Goal: Check status: Check status

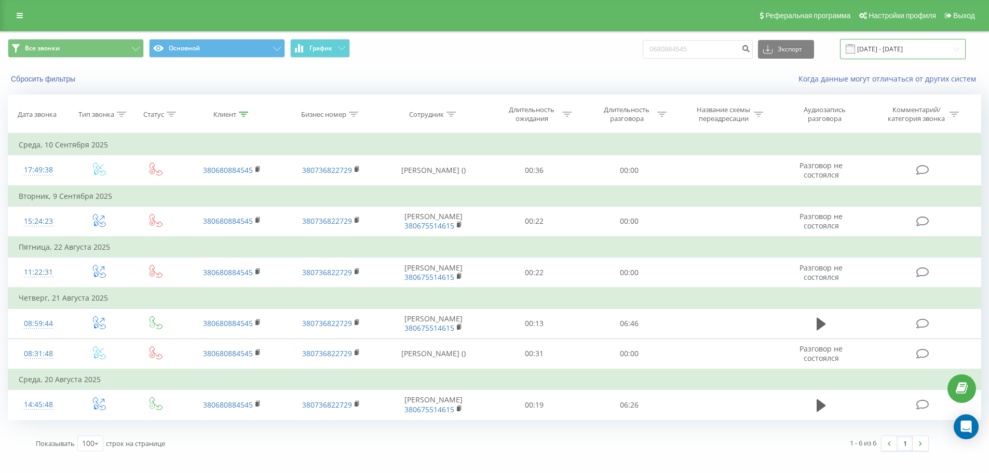
click at [957, 50] on input "[DATE] - [DATE]" at bounding box center [903, 49] width 126 height 20
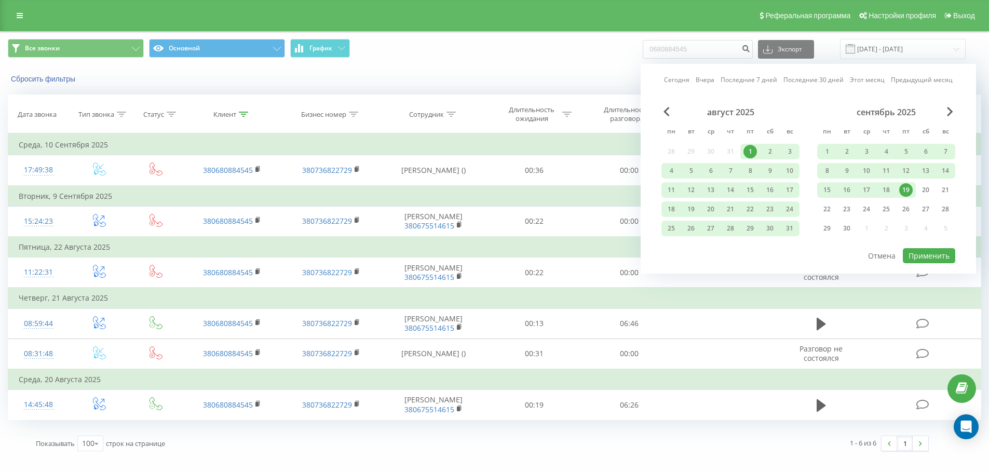
click at [909, 190] on div "19" at bounding box center [905, 189] width 13 height 13
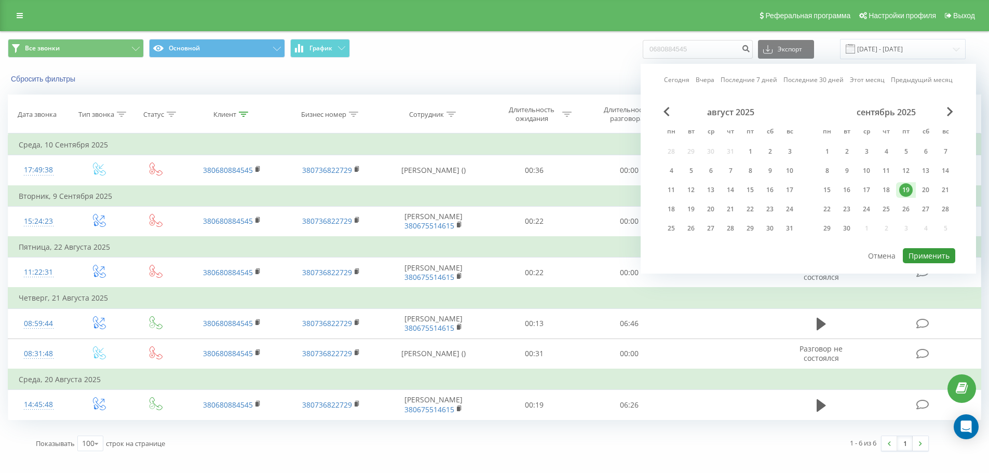
click at [930, 253] on button "Применить" at bounding box center [928, 255] width 52 height 15
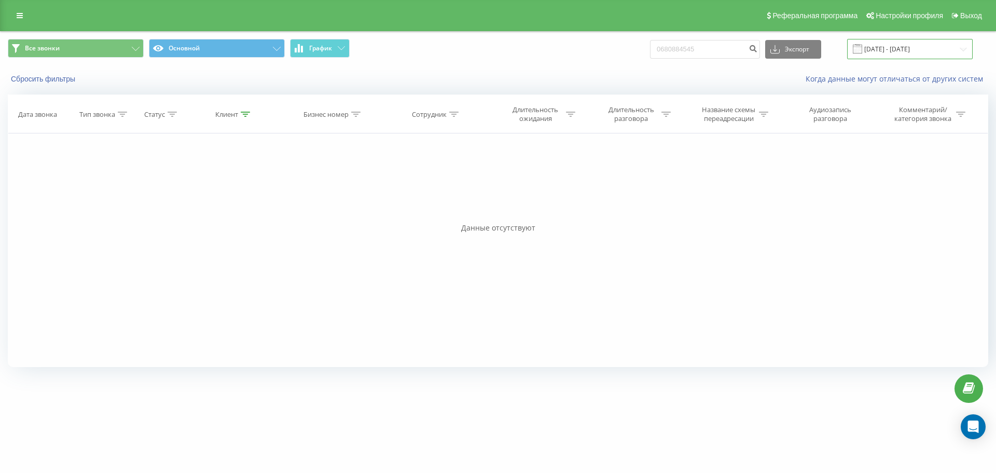
click at [963, 52] on input "[DATE] - [DATE]" at bounding box center [910, 49] width 126 height 20
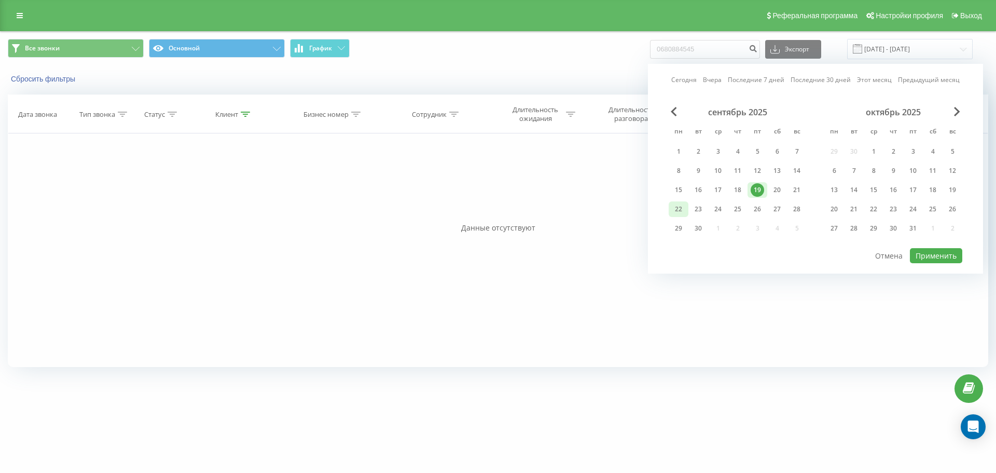
click at [681, 205] on div "22" at bounding box center [678, 208] width 13 height 13
click at [945, 254] on button "Применить" at bounding box center [936, 255] width 52 height 15
type input "[DATE] - [DATE]"
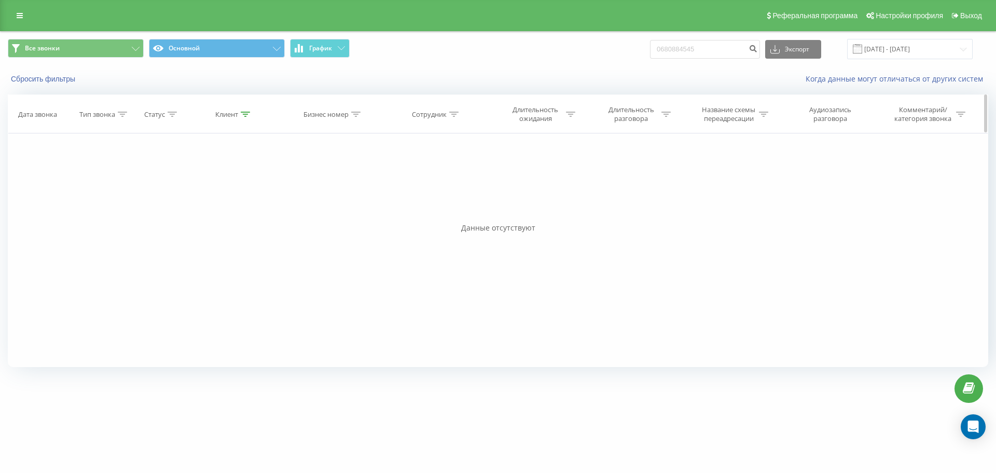
click at [241, 115] on icon at bounding box center [245, 114] width 9 height 5
click at [216, 210] on button "Отмена" at bounding box center [210, 209] width 44 height 13
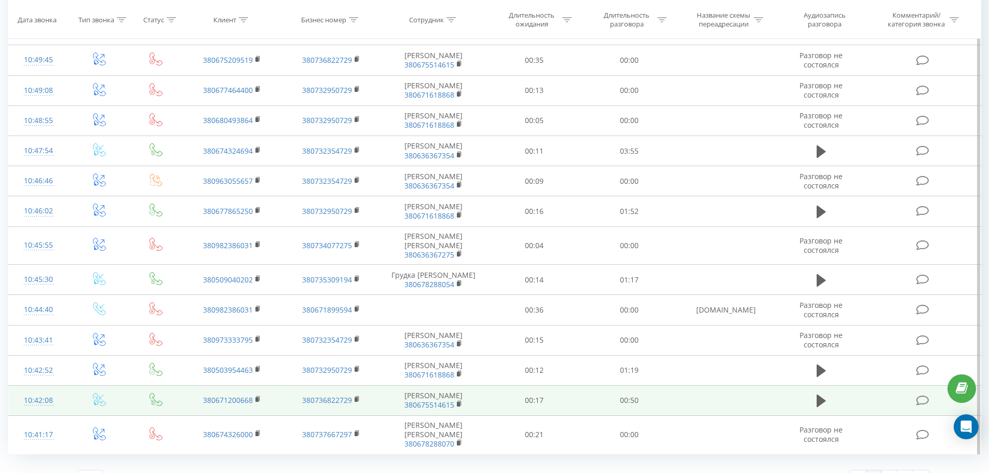
scroll to position [3012, 0]
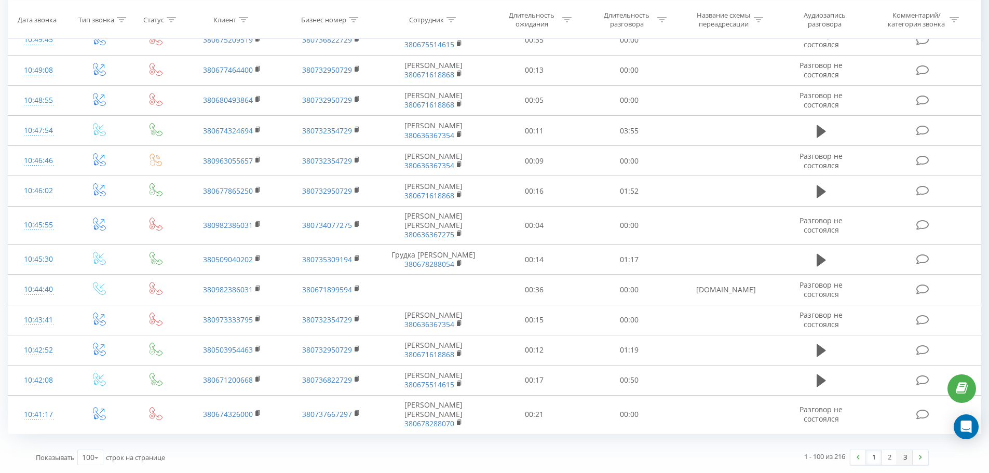
click at [907, 458] on link "3" at bounding box center [905, 457] width 16 height 15
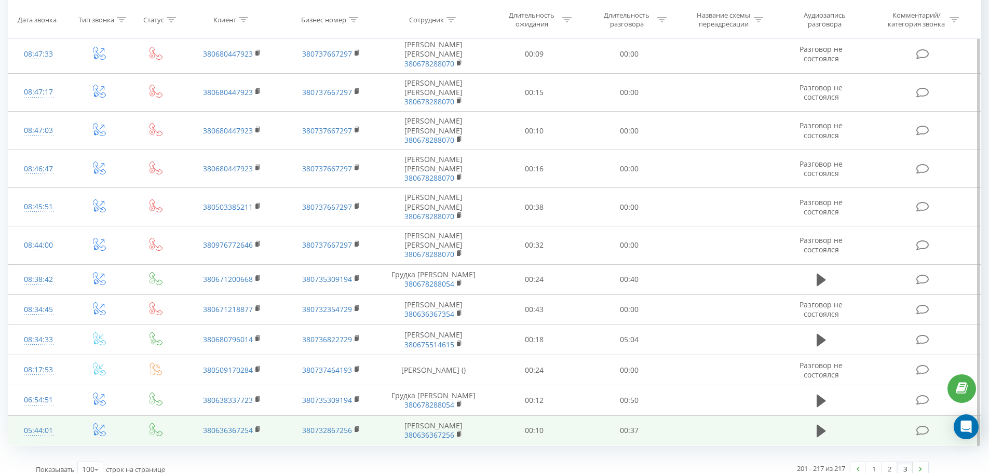
scroll to position [347, 0]
